Goal: Task Accomplishment & Management: Complete application form

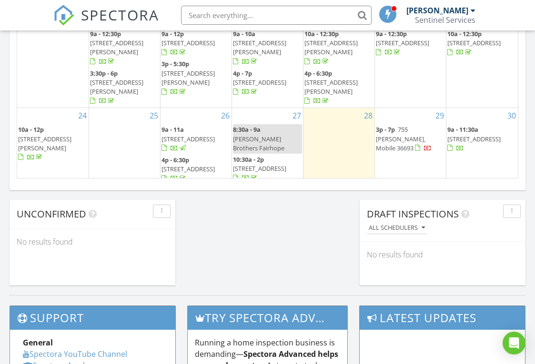
scroll to position [897, 0]
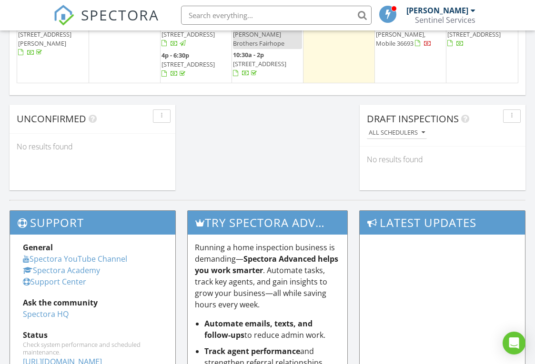
click at [71, 137] on span "[STREET_ADDRESS][PERSON_NAME][PERSON_NAME]" at bounding box center [44, 150] width 53 height 27
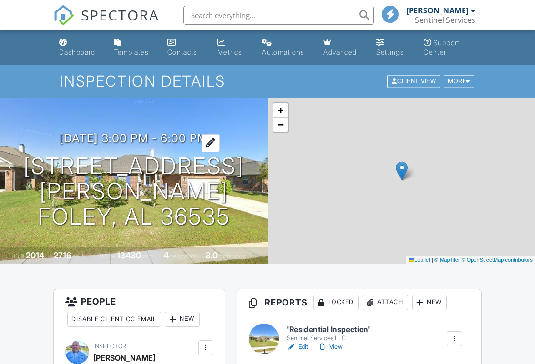
click at [180, 132] on h3 "[DATE] 3:00 pm - 6:00 pm" at bounding box center [134, 138] width 148 height 13
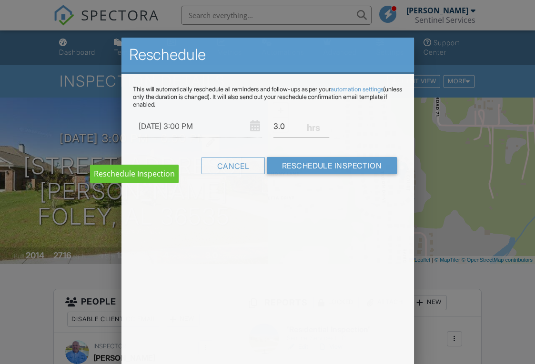
scroll to position [28, 0]
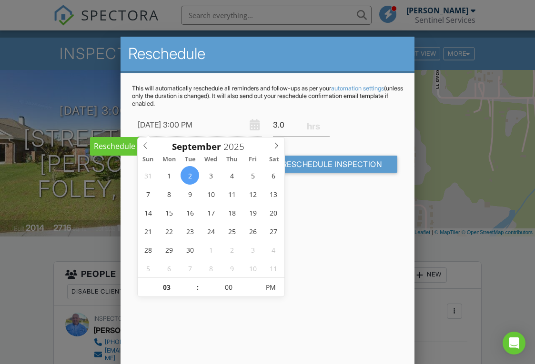
type input "[DATE] 3:00 PM"
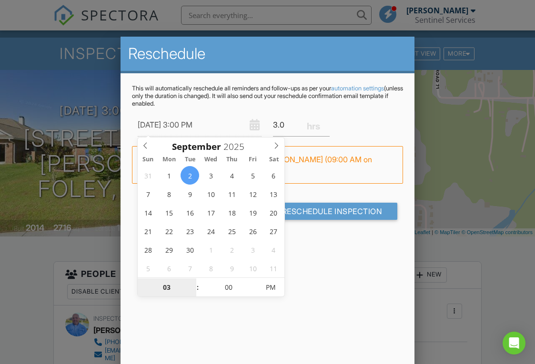
scroll to position [0, 0]
click at [338, 312] on div "Reschedule This will automatically reschedule all reminders and follow-ups as p…" at bounding box center [267, 203] width 294 height 333
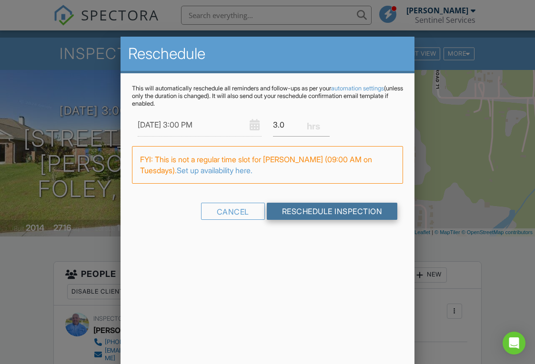
click at [306, 210] on input "Reschedule Inspection" at bounding box center [332, 211] width 131 height 17
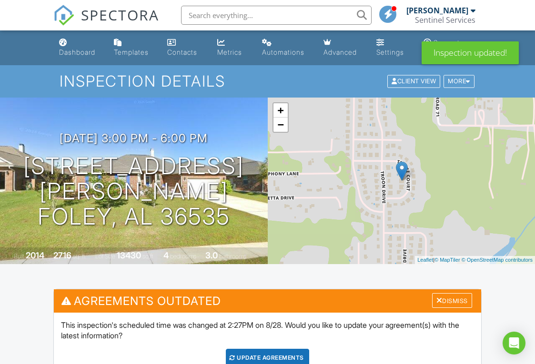
click at [274, 349] on div "Update Agreements" at bounding box center [267, 358] width 83 height 18
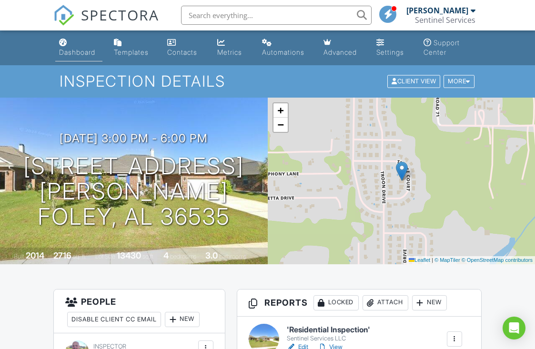
click at [69, 48] on link "Dashboard" at bounding box center [78, 47] width 47 height 27
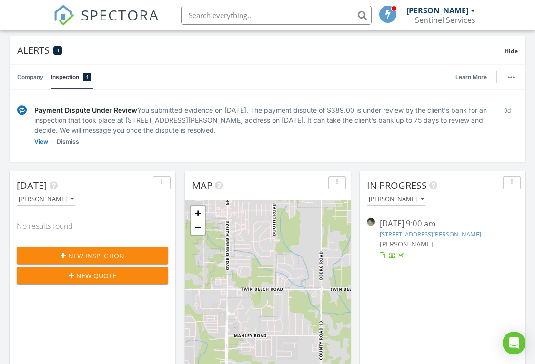
scroll to position [72, 0]
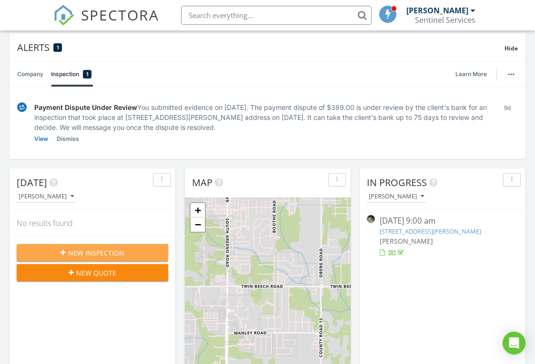
click at [138, 251] on div "New Inspection" at bounding box center [92, 253] width 136 height 10
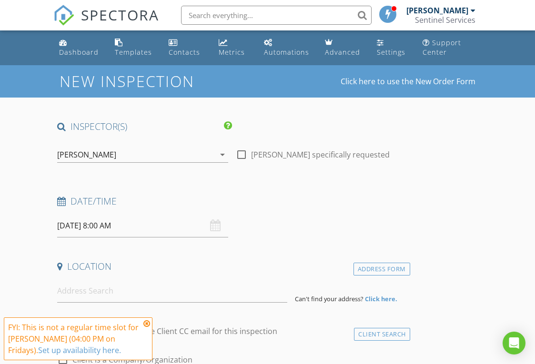
click at [215, 228] on div "[DATE] 8:00 AM" at bounding box center [142, 225] width 170 height 23
click at [213, 224] on div "[DATE] 8:00 AM" at bounding box center [142, 225] width 170 height 23
click at [217, 226] on div "[DATE] 8:00 AM" at bounding box center [142, 225] width 170 height 23
click at [120, 225] on input "[DATE] 8:00 AM" at bounding box center [142, 225] width 170 height 23
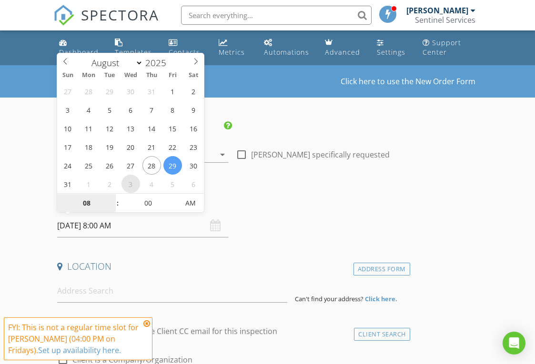
select select "8"
type input "[DATE] 8:00 AM"
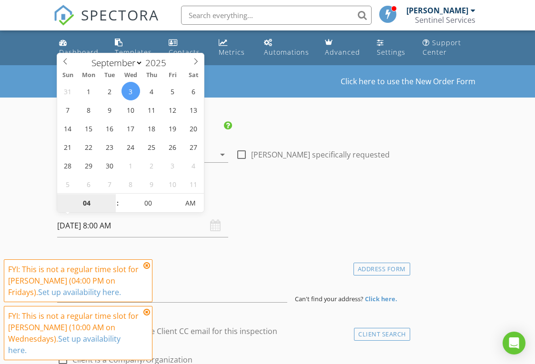
type input "04"
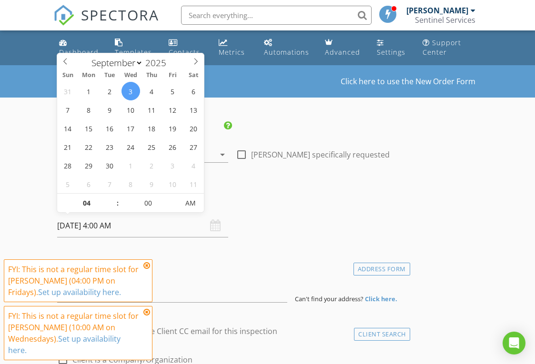
click at [120, 225] on input "[DATE] 4:00 AM" at bounding box center [142, 225] width 170 height 23
type input "[DATE] 4:00 PM"
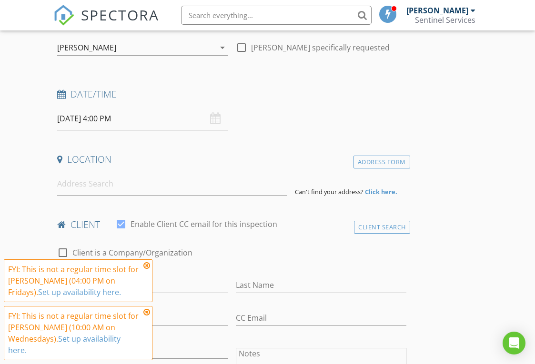
scroll to position [140, 0]
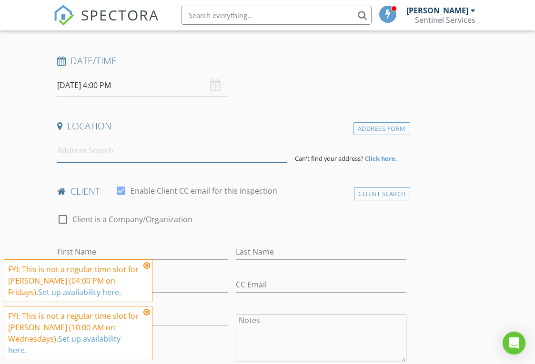
click at [169, 154] on input at bounding box center [172, 150] width 230 height 23
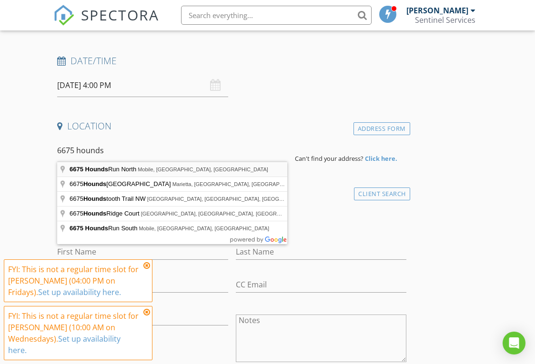
type input "[STREET_ADDRESS]"
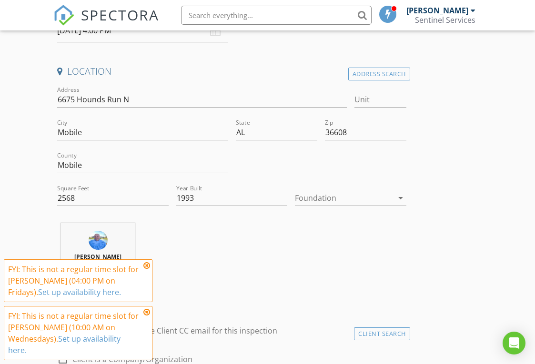
scroll to position [196, 0]
click at [350, 199] on div at bounding box center [344, 197] width 98 height 15
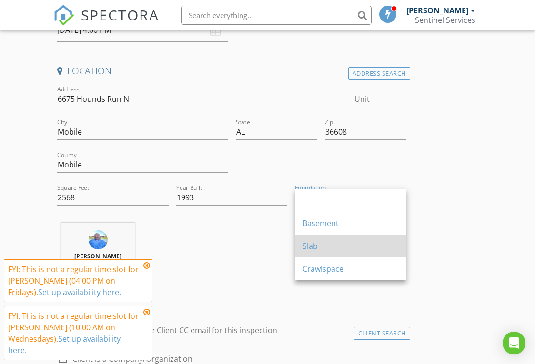
click at [340, 245] on div "Slab" at bounding box center [350, 245] width 96 height 11
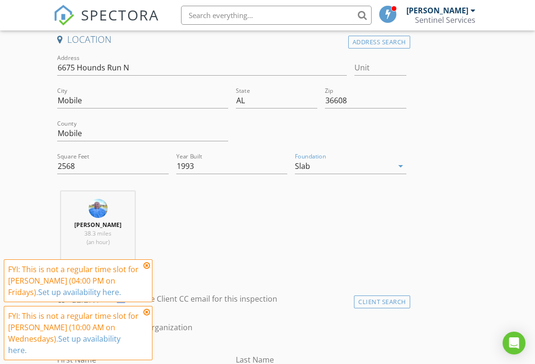
scroll to position [443, 0]
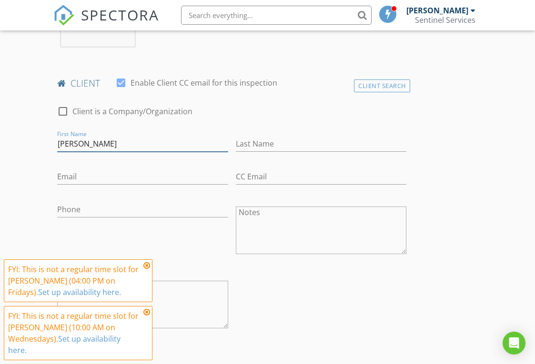
type input "[PERSON_NAME]"
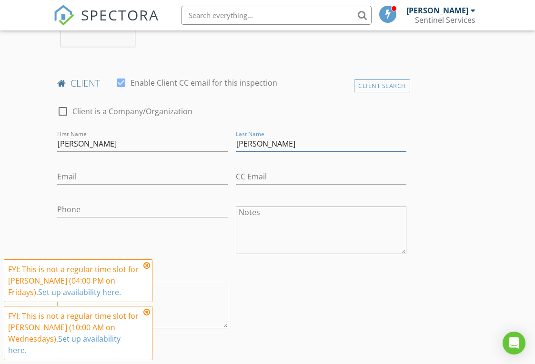
type input "[PERSON_NAME]"
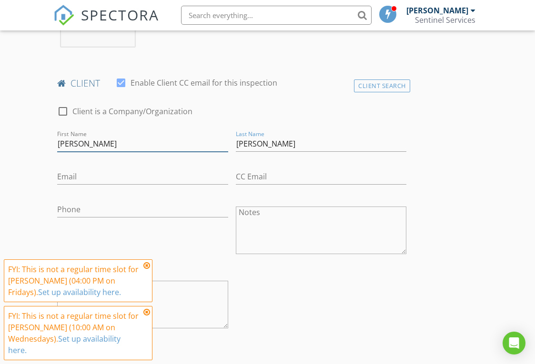
click at [62, 146] on input "[PERSON_NAME]" at bounding box center [142, 144] width 170 height 16
type input "[PERSON_NAME]"
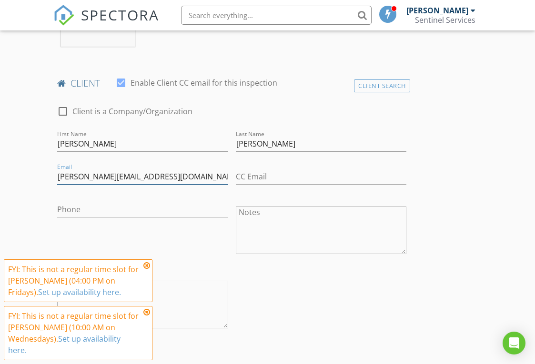
type input "[PERSON_NAME][EMAIL_ADDRESS][DOMAIN_NAME]"
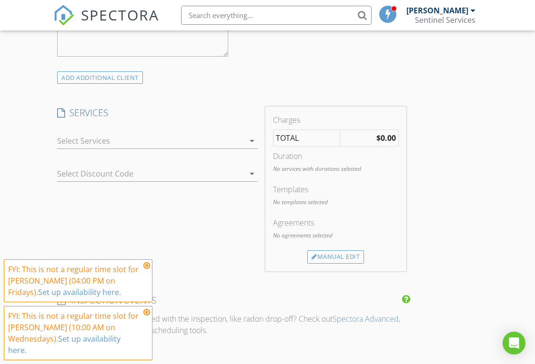
scroll to position [740, 0]
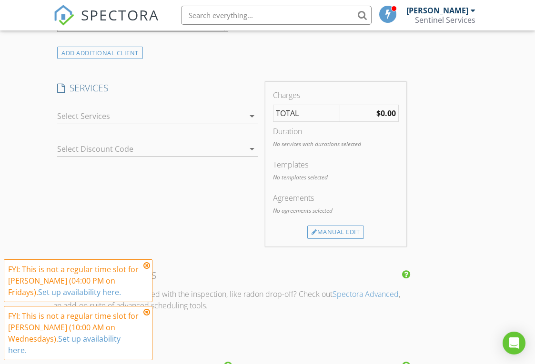
type input "[PHONE_NUMBER]"
click at [192, 118] on div at bounding box center [150, 116] width 187 height 15
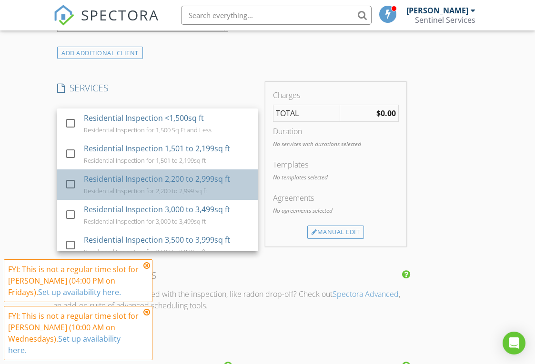
click at [188, 180] on div "Residential Inspection 2,200 to 2,999sq ft" at bounding box center [157, 178] width 146 height 11
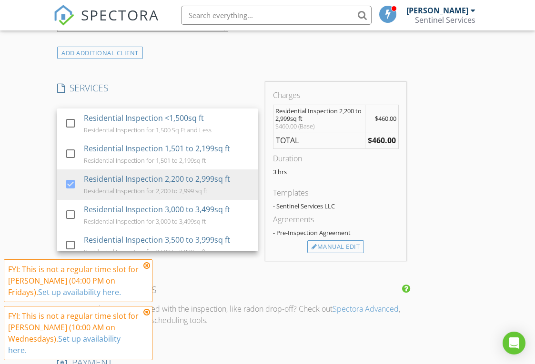
click at [303, 267] on div "INSPECTOR(S) check_box [PERSON_NAME] PRIMARY [PERSON_NAME] arrow_drop_down chec…" at bounding box center [231, 141] width 357 height 1520
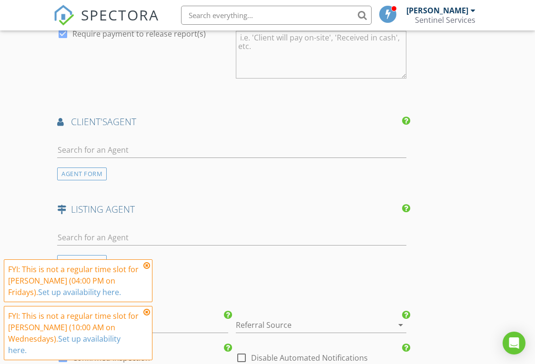
scroll to position [1113, 0]
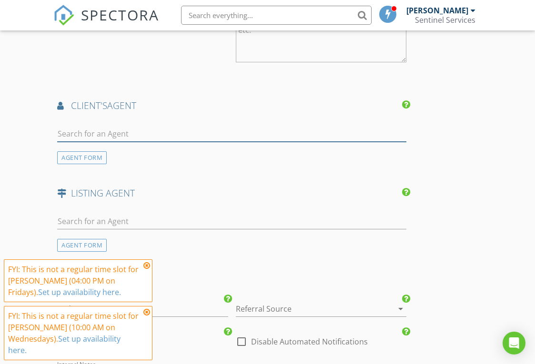
click at [287, 130] on input "text" at bounding box center [231, 134] width 349 height 16
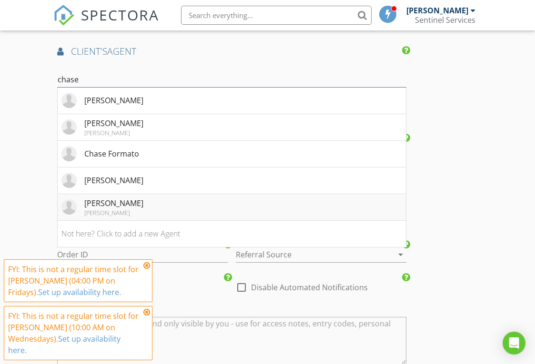
scroll to position [1157, 0]
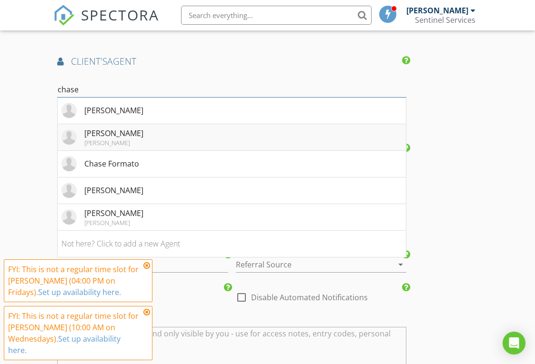
type input "chase"
click at [115, 139] on div "[PERSON_NAME]" at bounding box center [113, 143] width 59 height 8
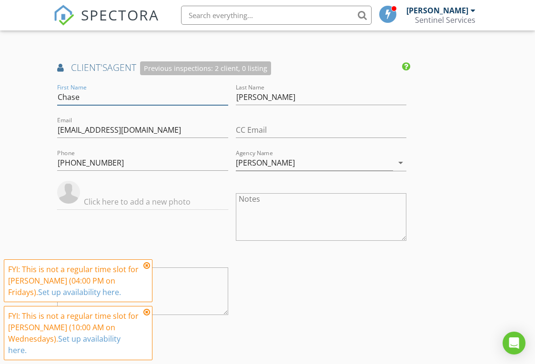
scroll to position [1136, 0]
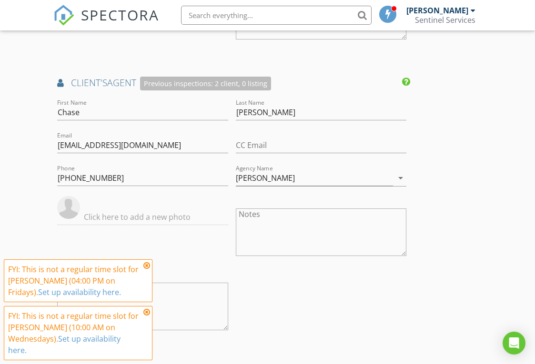
click at [334, 86] on h4 "client's AGENT Previous inspections: 2 client, 0 listing" at bounding box center [231, 84] width 349 height 14
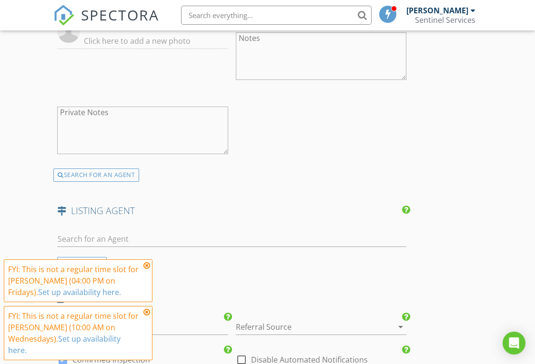
scroll to position [1312, 0]
click at [128, 173] on div "SEARCH FOR AN AGENT" at bounding box center [96, 175] width 86 height 13
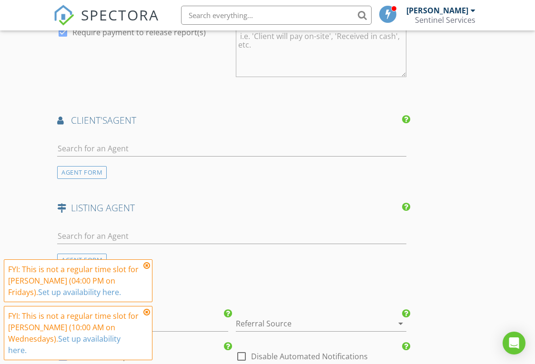
scroll to position [1109, 0]
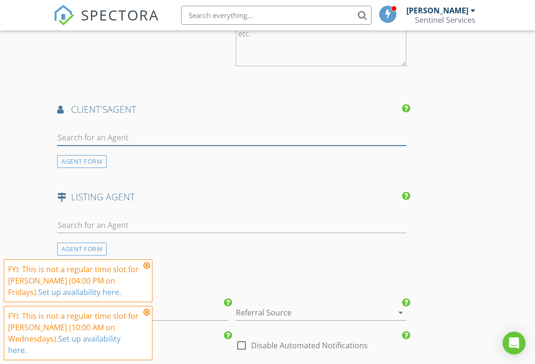
click at [103, 134] on input "text" at bounding box center [231, 138] width 349 height 16
type input "chase"
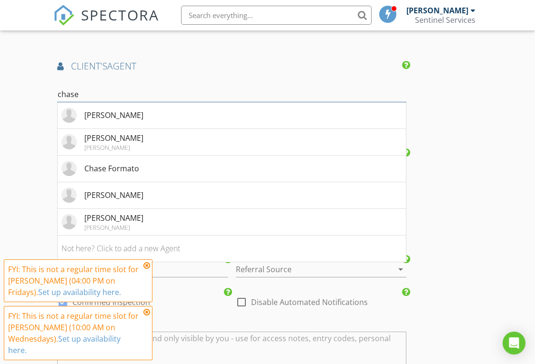
scroll to position [1180, 0]
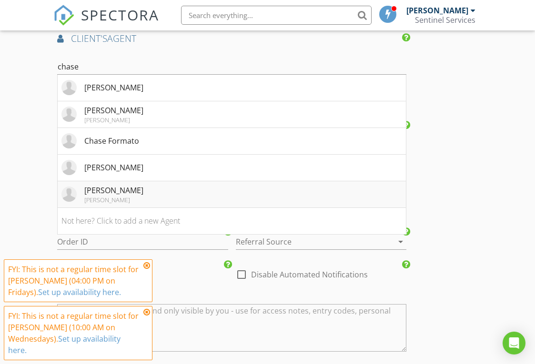
click at [125, 191] on div "[PERSON_NAME]" at bounding box center [113, 190] width 59 height 11
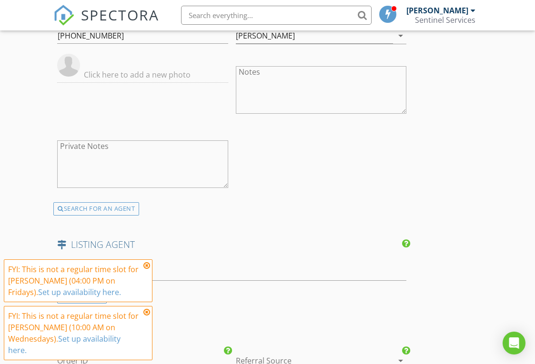
scroll to position [1280, 0]
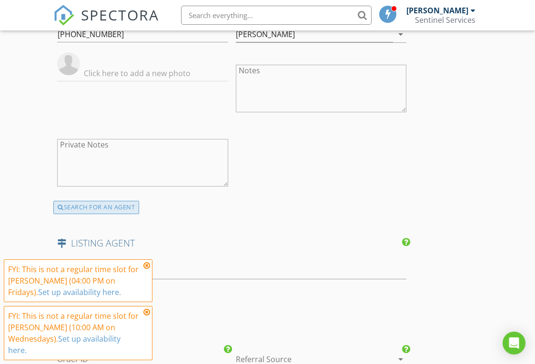
click at [104, 208] on div "SEARCH FOR AN AGENT" at bounding box center [96, 207] width 86 height 13
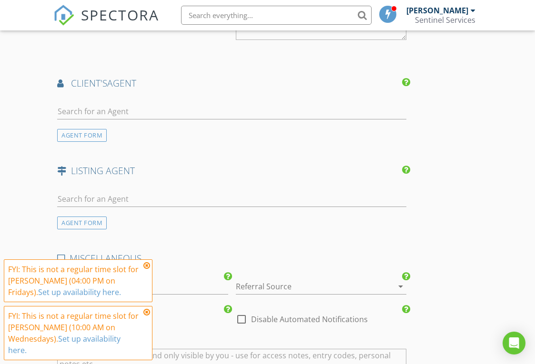
scroll to position [1132, 0]
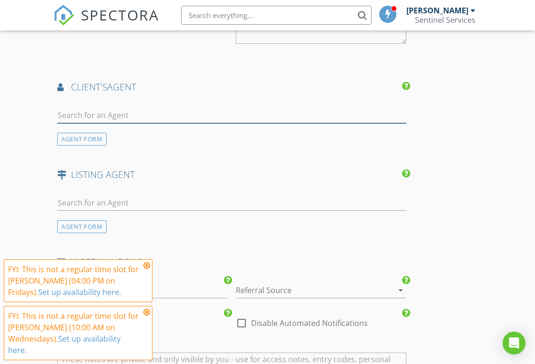
click at [103, 110] on input "text" at bounding box center [231, 116] width 349 height 16
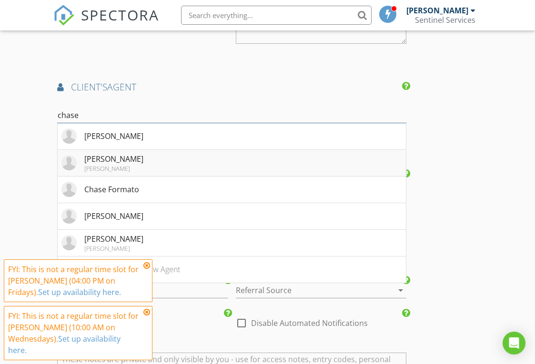
type input "chase"
click at [129, 165] on div "[PERSON_NAME]" at bounding box center [113, 169] width 59 height 8
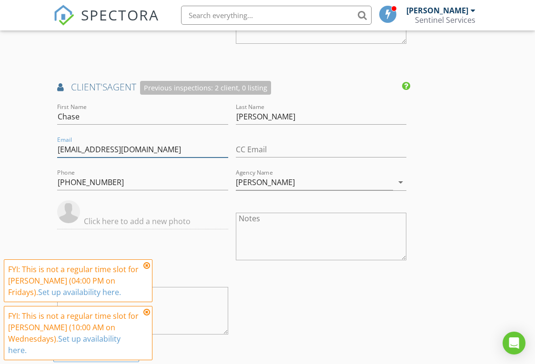
drag, startPoint x: 169, startPoint y: 151, endPoint x: -3, endPoint y: 149, distance: 172.8
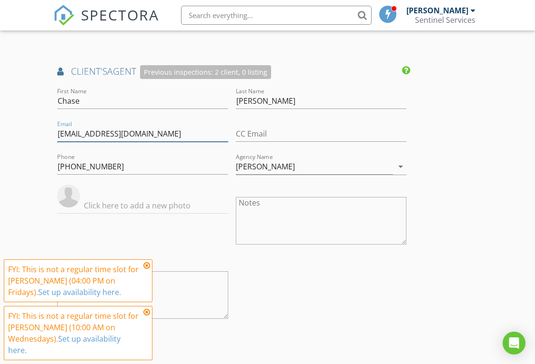
type input "[EMAIL_ADDRESS][DOMAIN_NAME]"
drag, startPoint x: 290, startPoint y: 162, endPoint x: 192, endPoint y: 155, distance: 98.3
click at [192, 155] on div "First Name [PERSON_NAME] Last Name [PERSON_NAME] Email [PERSON_NAME][EMAIL_ADDR…" at bounding box center [231, 210] width 357 height 248
click at [387, 168] on input "[PERSON_NAME]" at bounding box center [314, 167] width 157 height 16
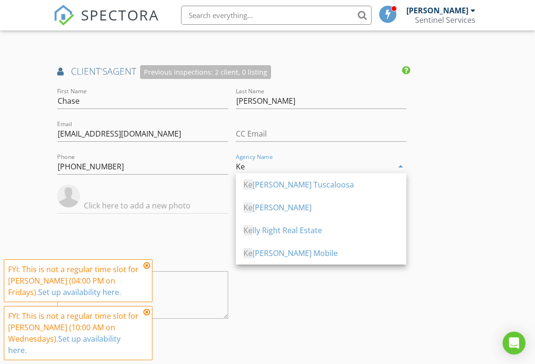
type input "K"
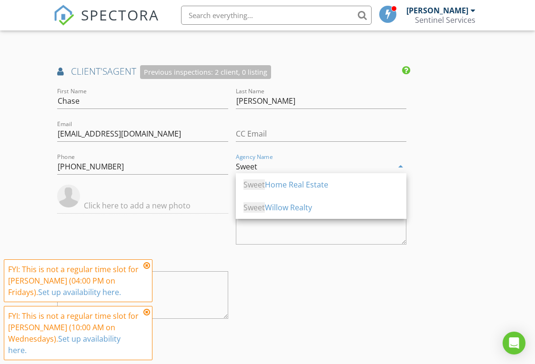
click at [329, 209] on div "Sweet Willow Realty" at bounding box center [320, 207] width 155 height 11
type input "Sweet Willow Realty"
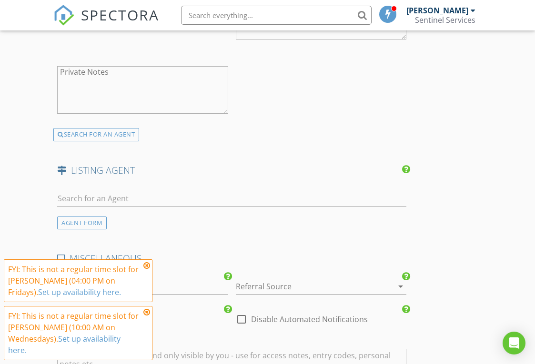
scroll to position [1399, 0]
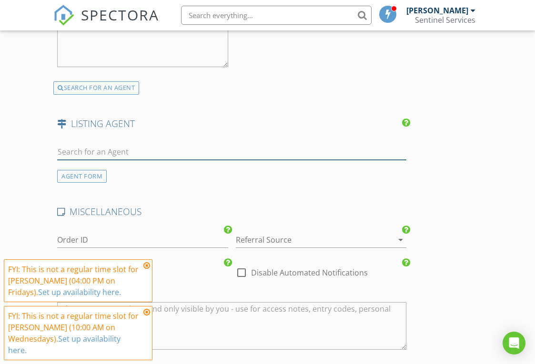
click at [184, 150] on input "text" at bounding box center [231, 152] width 349 height 16
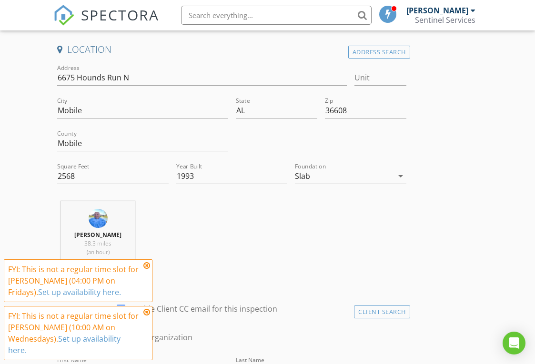
scroll to position [224, 0]
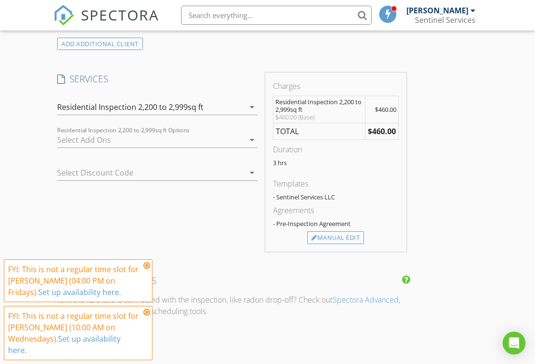
click at [481, 107] on div "INSPECTOR(S) check_box [PERSON_NAME] PRIMARY [PERSON_NAME] arrow_drop_down chec…" at bounding box center [267, 268] width 428 height 1792
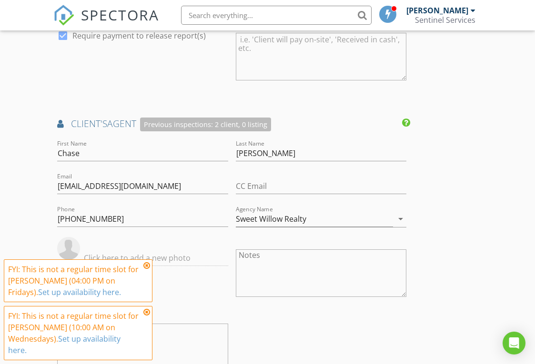
scroll to position [1110, 0]
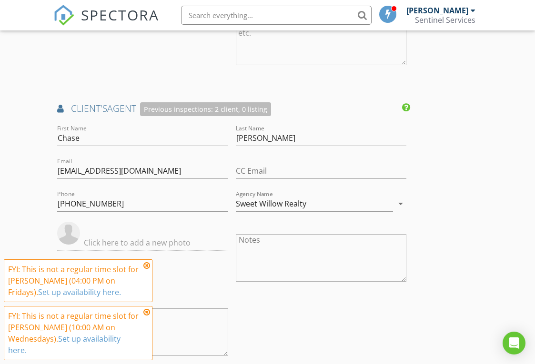
click at [147, 267] on icon at bounding box center [146, 266] width 7 height 8
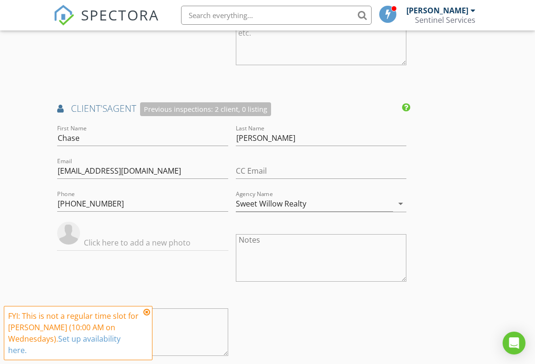
click at [147, 313] on icon at bounding box center [146, 313] width 7 height 8
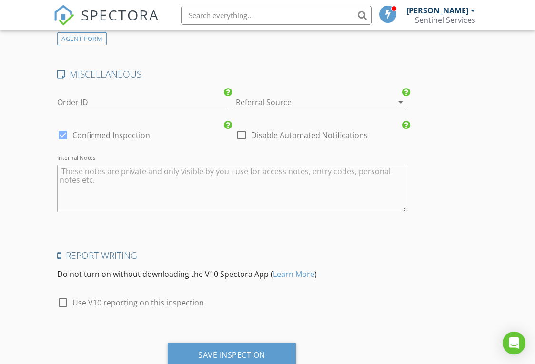
scroll to position [1465, 0]
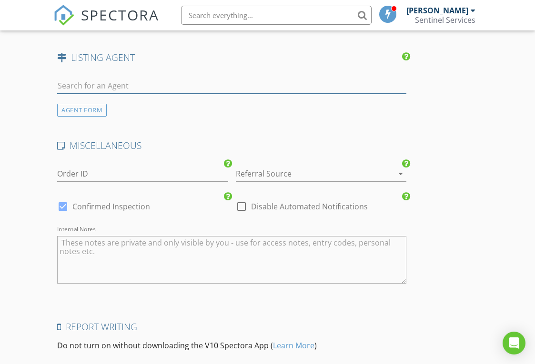
click at [120, 78] on input "text" at bounding box center [231, 86] width 349 height 16
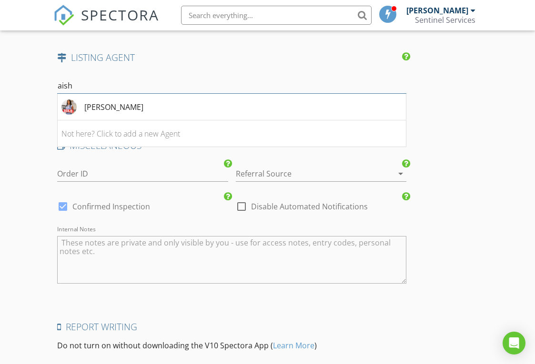
type input "aisha"
drag, startPoint x: 120, startPoint y: 76, endPoint x: 110, endPoint y: 104, distance: 29.2
click at [110, 104] on div "[PERSON_NAME]" at bounding box center [113, 106] width 59 height 11
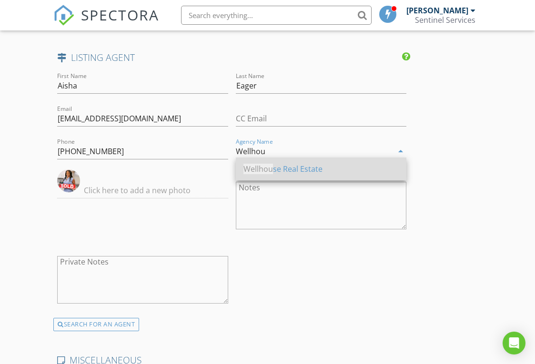
click at [271, 170] on span "Wellhou" at bounding box center [258, 169] width 30 height 10
type input "Wellhouse Real Estate"
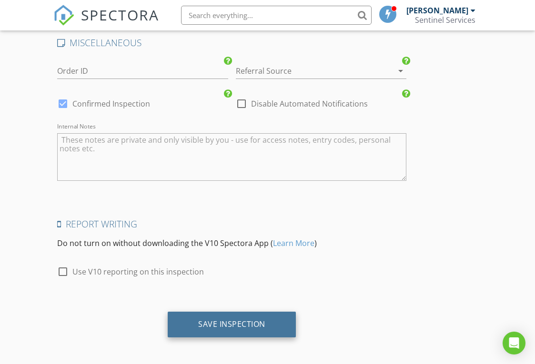
scroll to position [1783, 0]
click at [231, 323] on div "Save Inspection" at bounding box center [231, 325] width 67 height 10
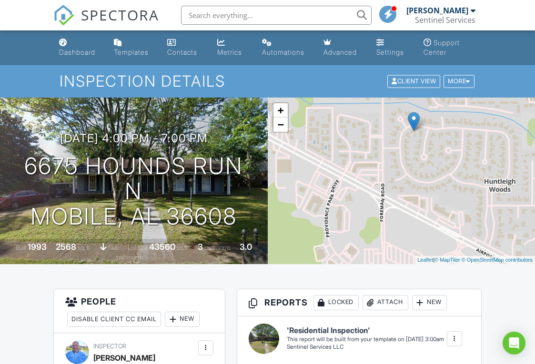
drag, startPoint x: 461, startPoint y: 162, endPoint x: 476, endPoint y: 107, distance: 57.2
click at [476, 107] on div "+ − Leaflet | © MapTiler © OpenStreetMap contributors" at bounding box center [402, 181] width 268 height 167
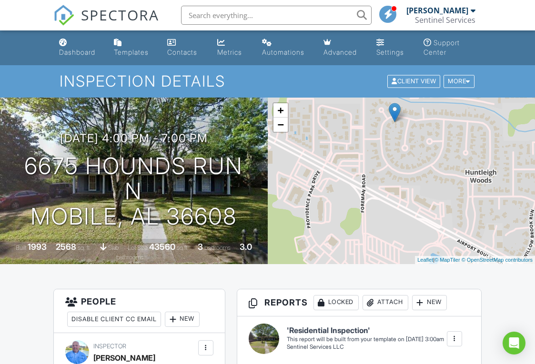
drag, startPoint x: 457, startPoint y: 197, endPoint x: 326, endPoint y: 156, distance: 137.6
click at [326, 156] on div "+ − Leaflet | © MapTiler © OpenStreetMap contributors" at bounding box center [402, 181] width 268 height 167
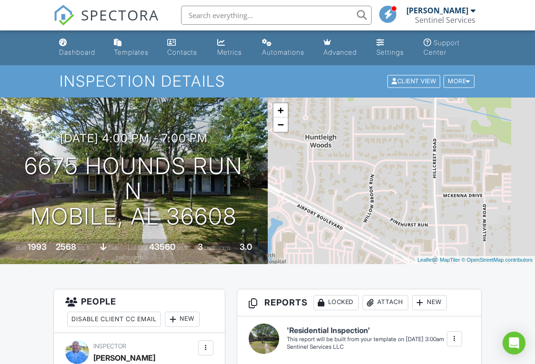
drag, startPoint x: 429, startPoint y: 200, endPoint x: 333, endPoint y: 160, distance: 104.0
click at [333, 160] on div "+ − Leaflet | © MapTiler © OpenStreetMap contributors" at bounding box center [402, 181] width 268 height 167
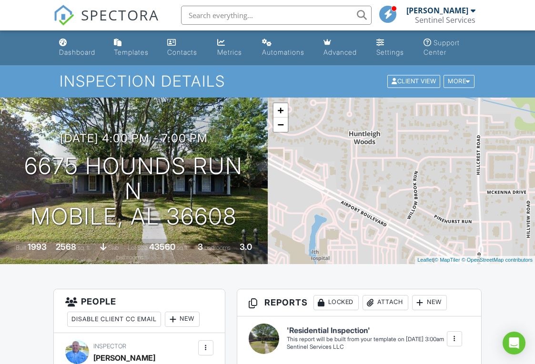
drag, startPoint x: 388, startPoint y: 188, endPoint x: 458, endPoint y: 188, distance: 69.0
click at [458, 188] on div "+ − Leaflet | © MapTiler © OpenStreetMap contributors" at bounding box center [402, 181] width 268 height 167
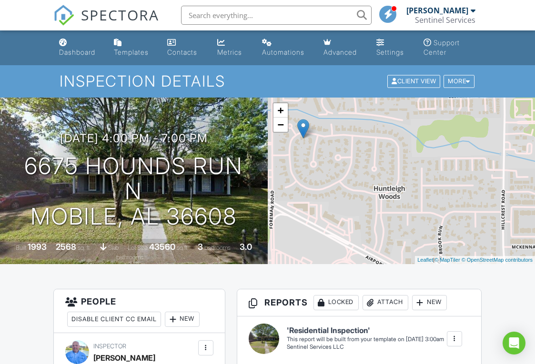
drag, startPoint x: 411, startPoint y: 164, endPoint x: 420, endPoint y: 226, distance: 62.5
click at [420, 226] on div "+ − Leaflet | © MapTiler © OpenStreetMap contributors" at bounding box center [402, 181] width 268 height 167
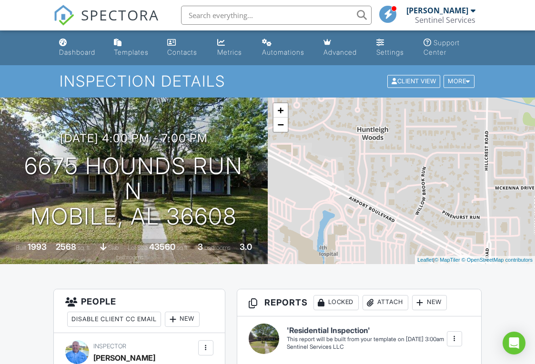
drag, startPoint x: 428, startPoint y: 169, endPoint x: 408, endPoint y: 108, distance: 64.3
click at [408, 108] on div "+ − Leaflet | © MapTiler © OpenStreetMap contributors" at bounding box center [402, 181] width 268 height 167
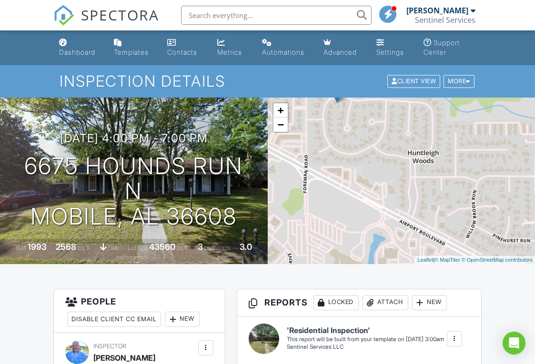
drag, startPoint x: 402, startPoint y: 180, endPoint x: 453, endPoint y: 202, distance: 55.0
click at [453, 202] on div "+ − Leaflet | © MapTiler © OpenStreetMap contributors" at bounding box center [402, 181] width 268 height 167
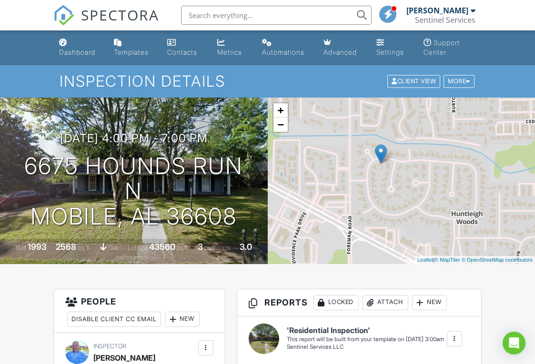
drag, startPoint x: 418, startPoint y: 161, endPoint x: 528, endPoint y: 220, distance: 124.2
click at [528, 220] on div "+ − Leaflet | © MapTiler © OpenStreetMap contributors" at bounding box center [402, 181] width 268 height 167
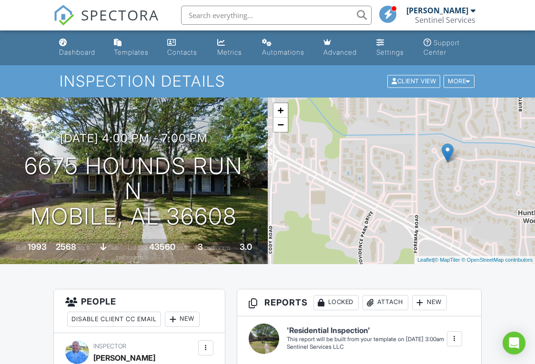
drag, startPoint x: 465, startPoint y: 183, endPoint x: 502, endPoint y: 247, distance: 74.1
click at [502, 247] on div "+ − Leaflet | © MapTiler © OpenStreetMap contributors" at bounding box center [402, 181] width 268 height 167
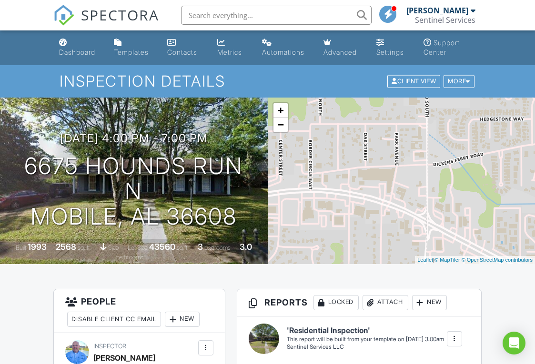
drag, startPoint x: 421, startPoint y: 201, endPoint x: 547, endPoint y: 207, distance: 125.8
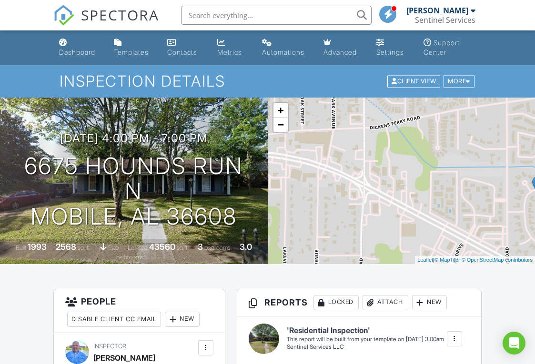
drag, startPoint x: 388, startPoint y: 177, endPoint x: 289, endPoint y: 132, distance: 109.5
click at [289, 132] on div "+ − Leaflet | © MapTiler © OpenStreetMap contributors" at bounding box center [402, 181] width 268 height 167
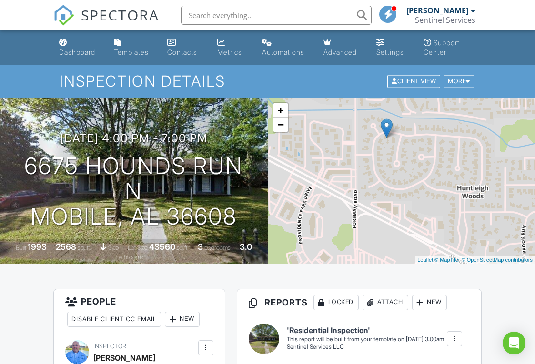
drag, startPoint x: 429, startPoint y: 180, endPoint x: 311, endPoint y: 132, distance: 128.1
click at [311, 132] on div "+ − Leaflet | © MapTiler © OpenStreetMap contributors" at bounding box center [402, 181] width 268 height 167
